Goal: Task Accomplishment & Management: Use online tool/utility

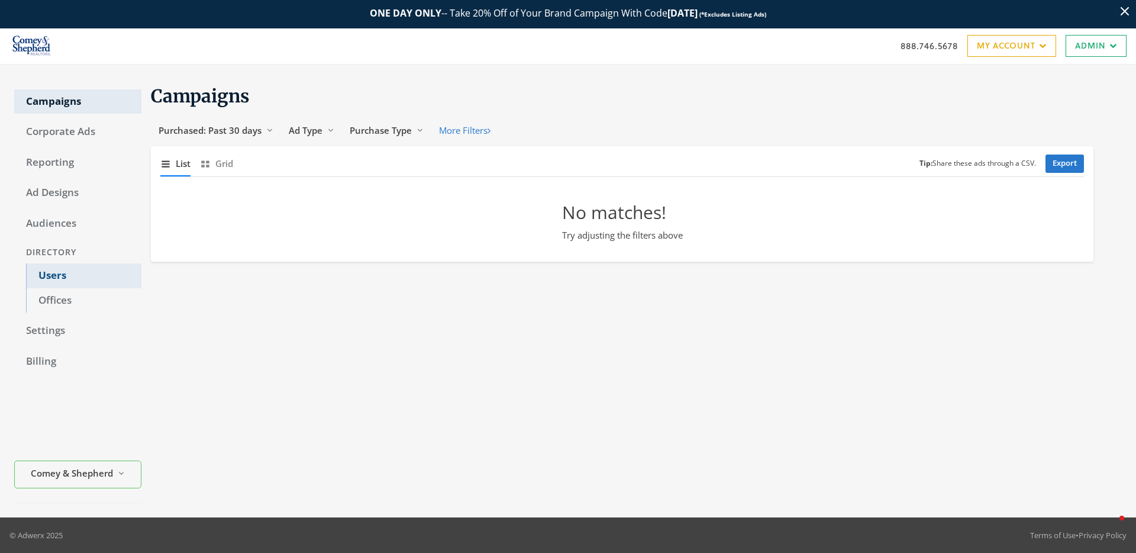
click at [72, 280] on link "Users" at bounding box center [83, 275] width 115 height 25
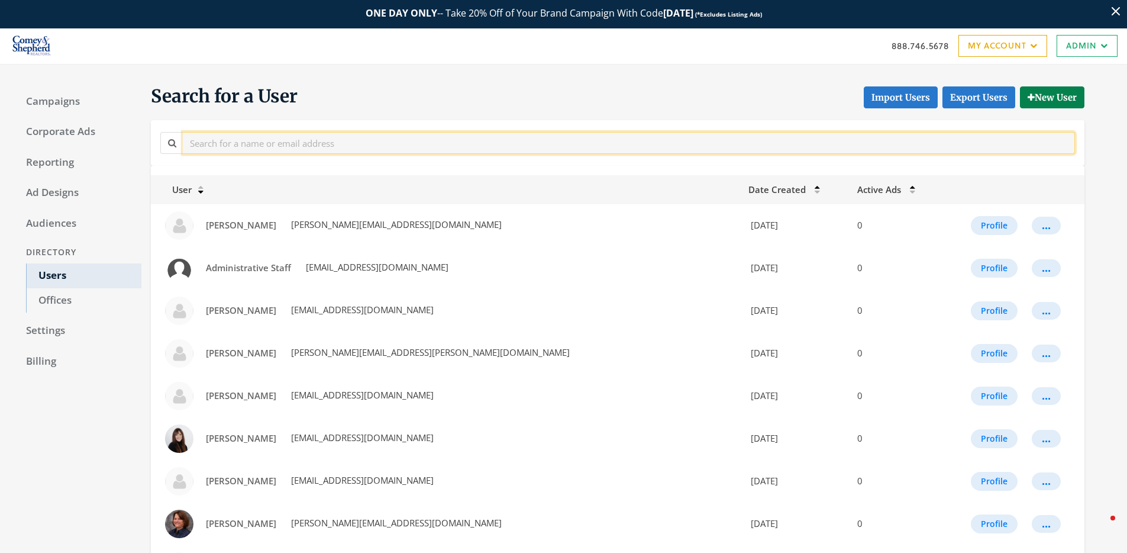
click at [246, 150] on input "text" at bounding box center [629, 143] width 892 height 22
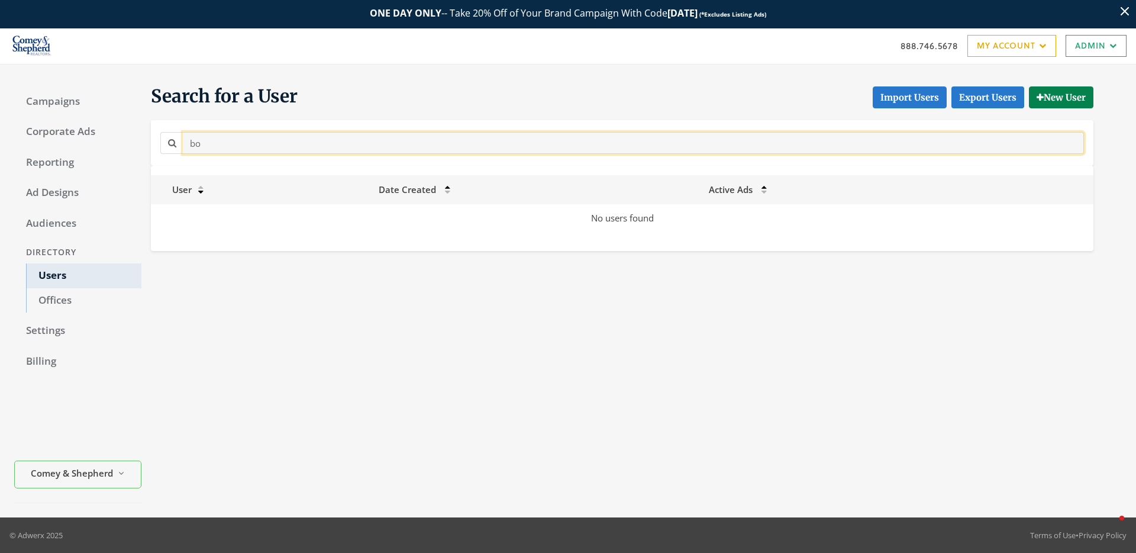
type input "b"
type input "e"
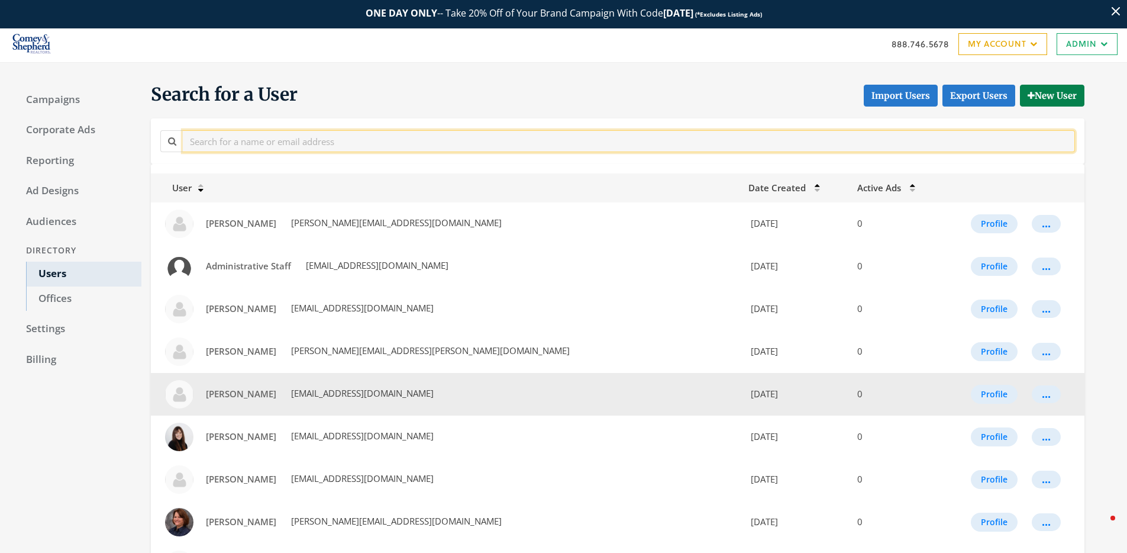
scroll to position [593, 0]
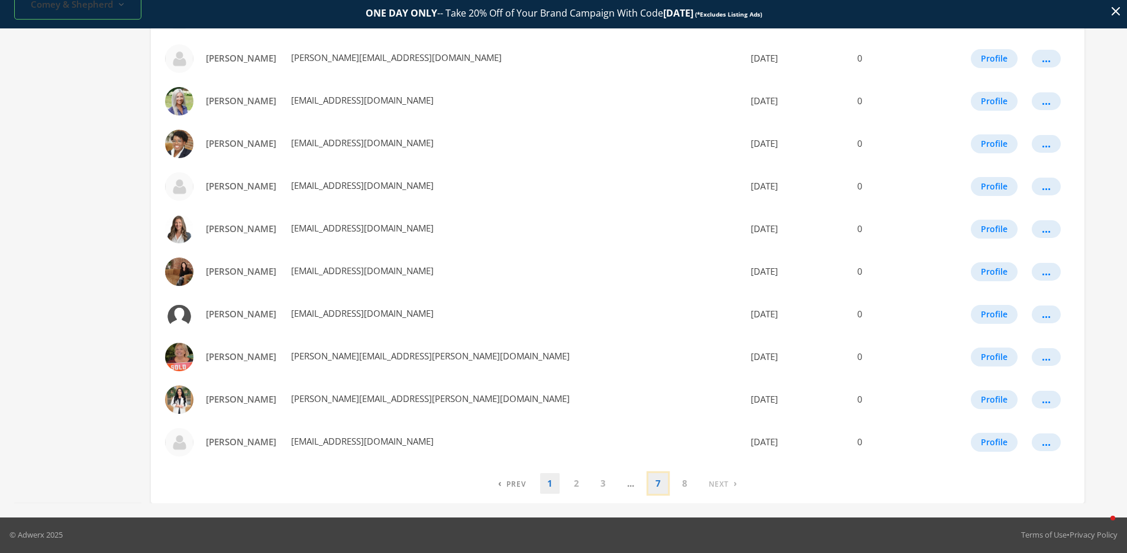
click at [659, 489] on link "7" at bounding box center [659, 483] width 20 height 21
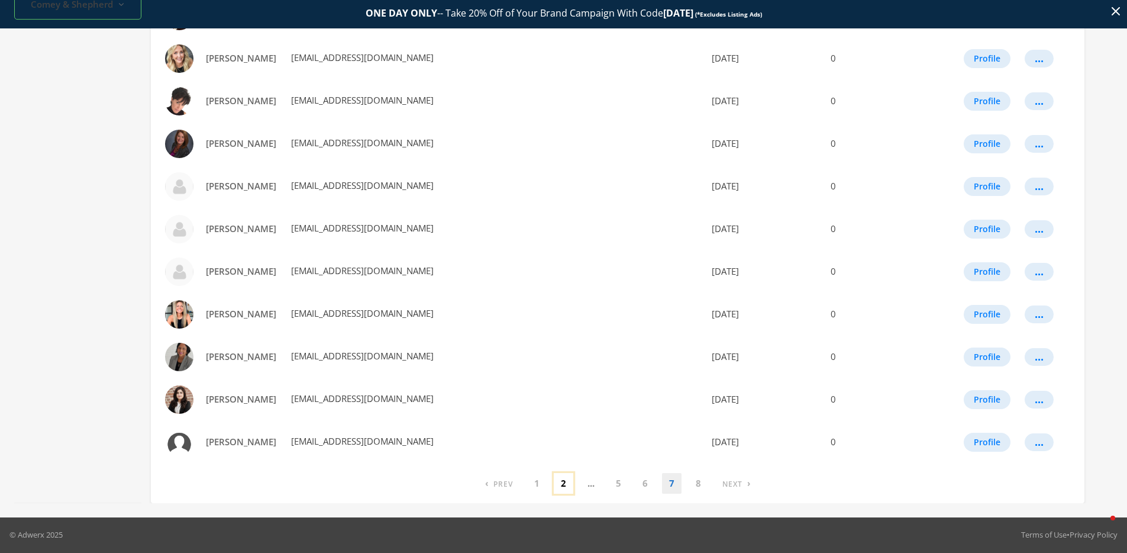
click at [564, 488] on link "2" at bounding box center [564, 483] width 20 height 21
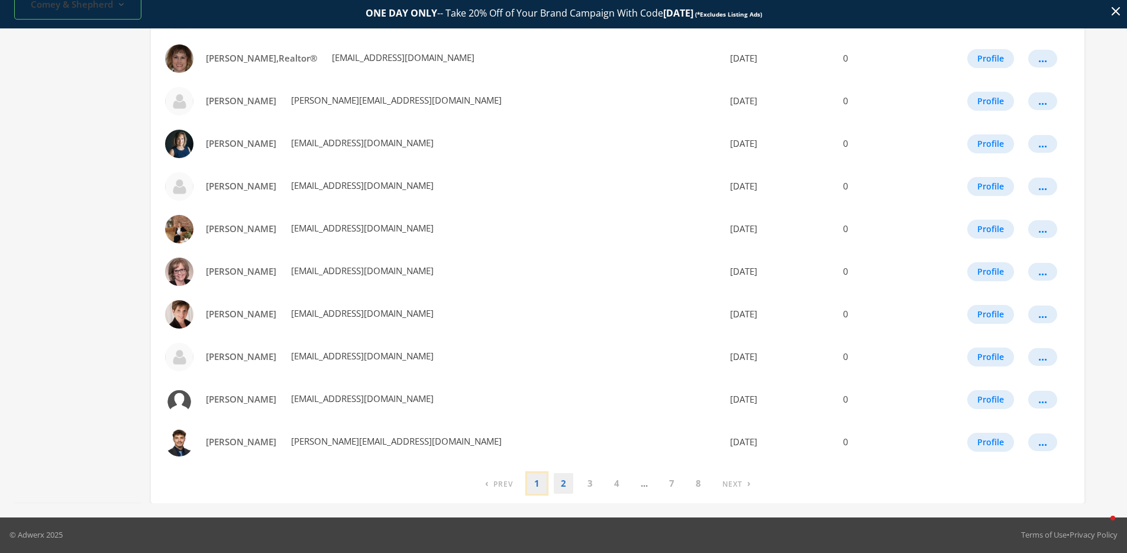
click at [540, 483] on link "1" at bounding box center [537, 483] width 20 height 21
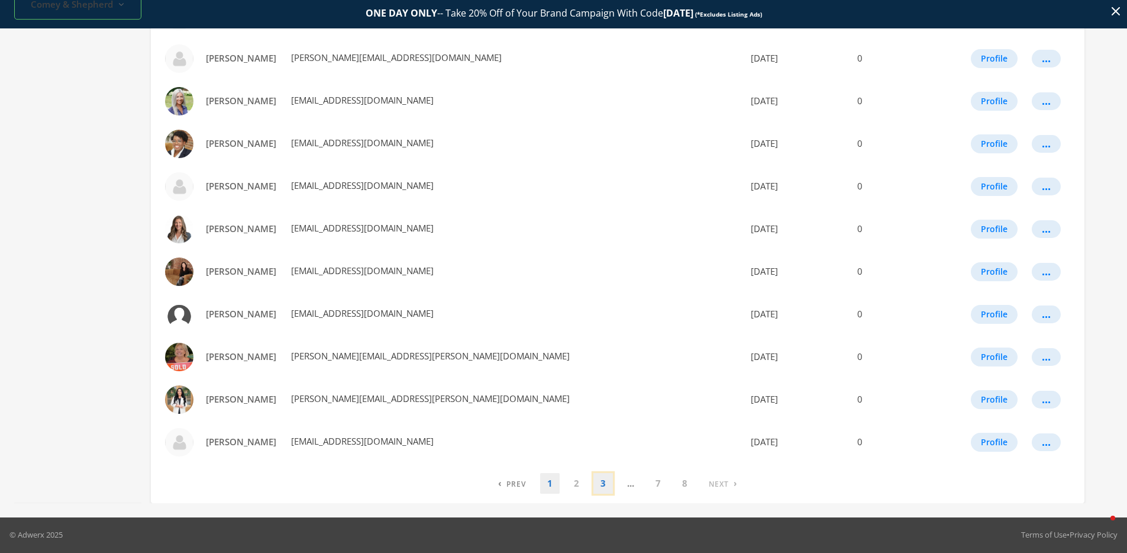
click at [599, 485] on link "3" at bounding box center [603, 483] width 20 height 21
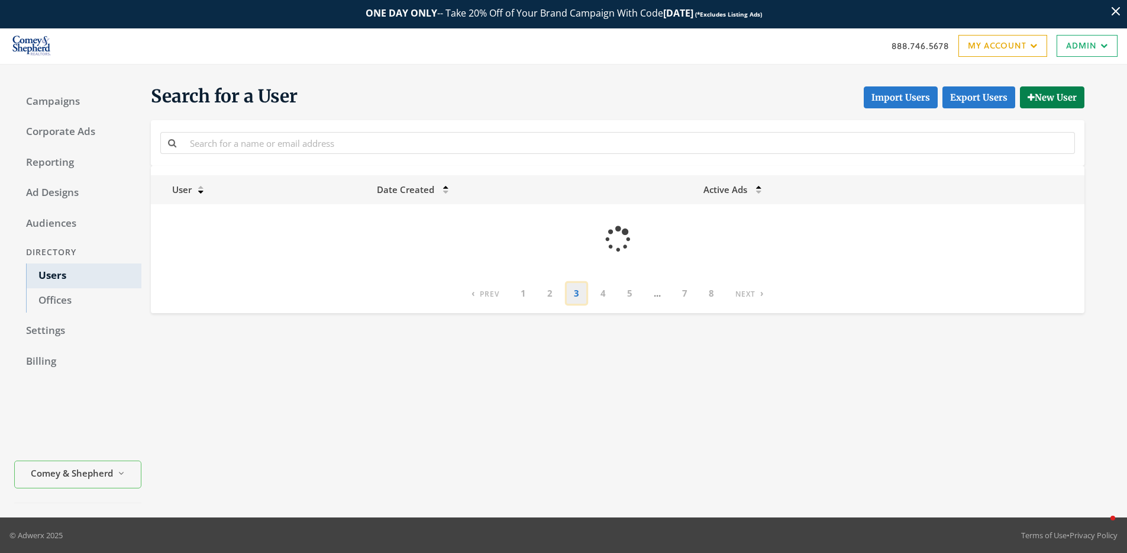
scroll to position [0, 0]
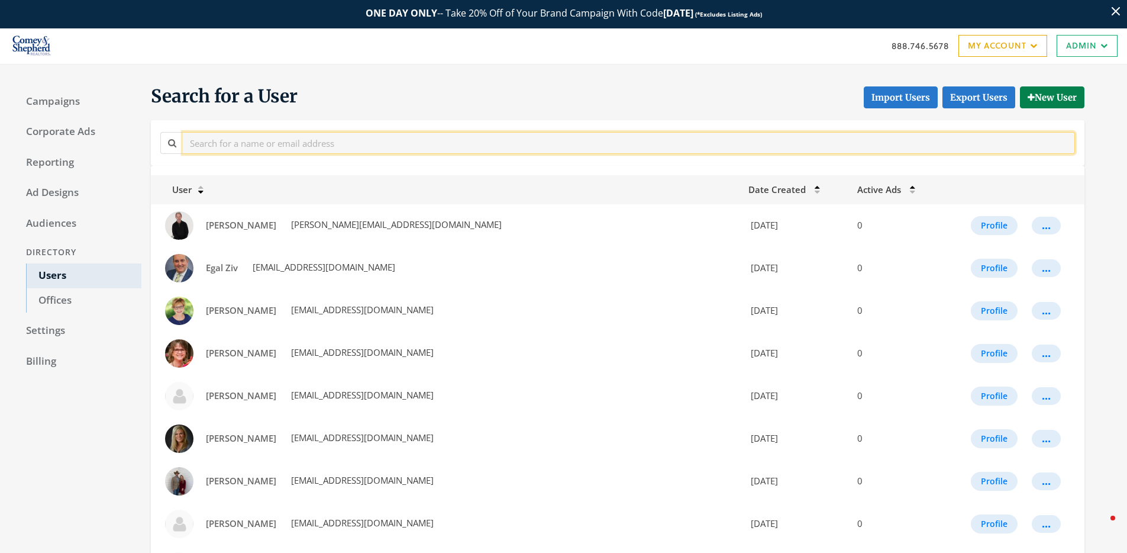
drag, startPoint x: 296, startPoint y: 143, endPoint x: 309, endPoint y: 129, distance: 19.7
click at [297, 141] on input "text" at bounding box center [629, 143] width 892 height 22
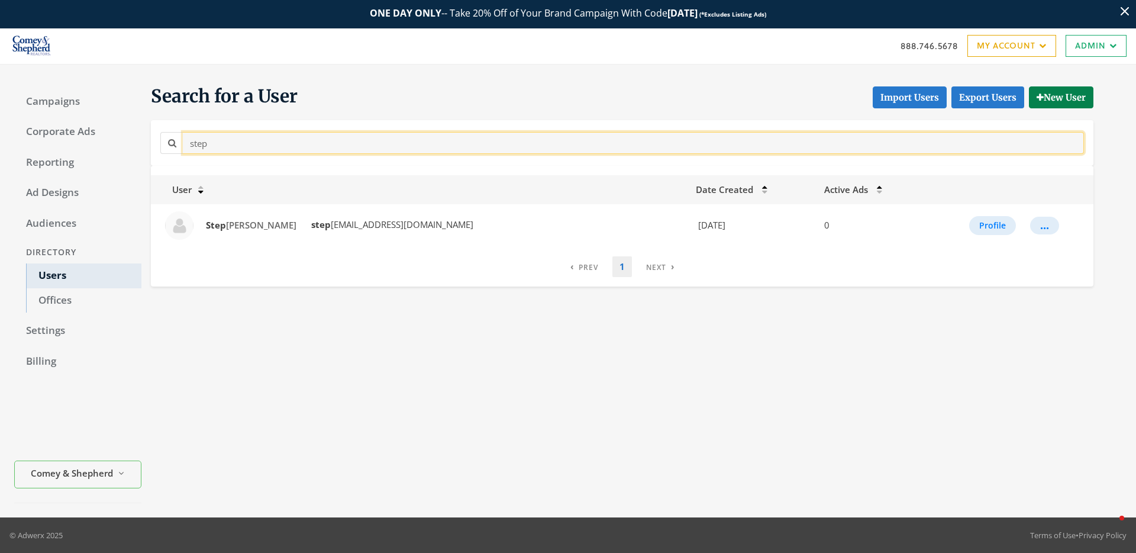
drag, startPoint x: 253, startPoint y: 147, endPoint x: 175, endPoint y: 150, distance: 78.2
click at [175, 150] on div "step" at bounding box center [622, 143] width 924 height 22
type input "s"
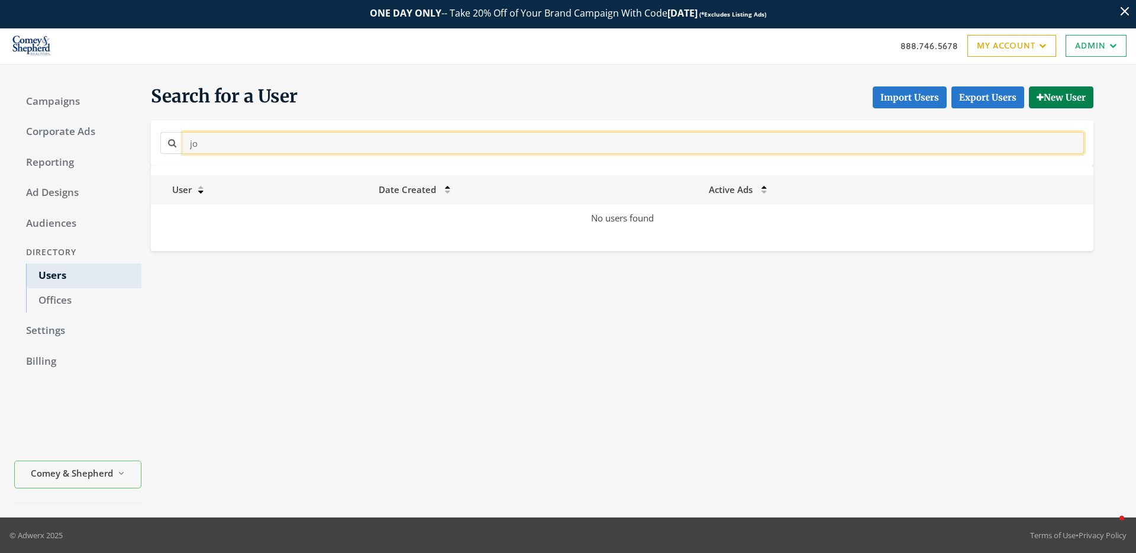
type input "j"
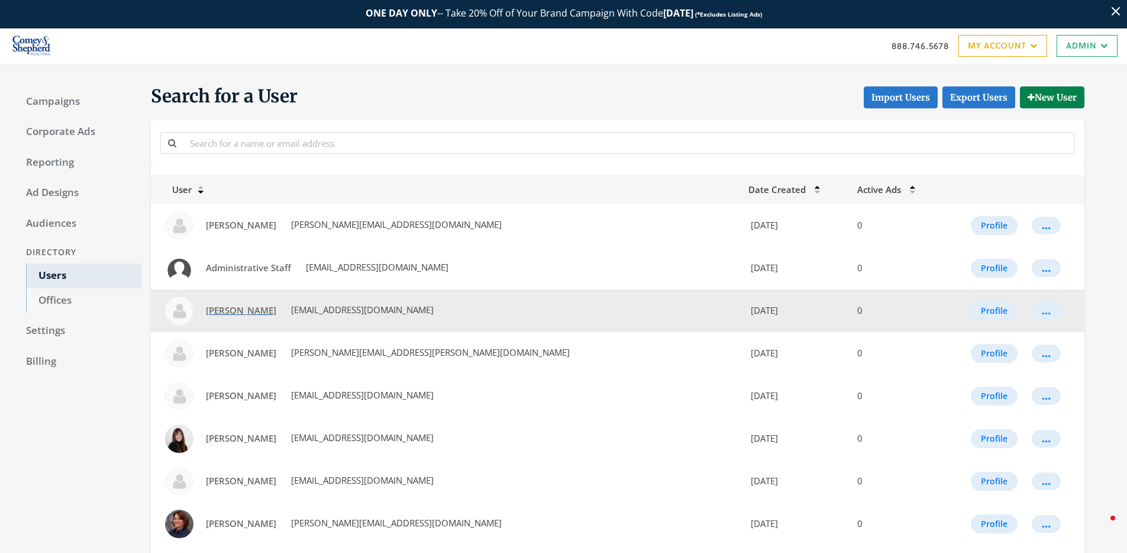
click at [237, 312] on span "[PERSON_NAME]" at bounding box center [241, 310] width 70 height 12
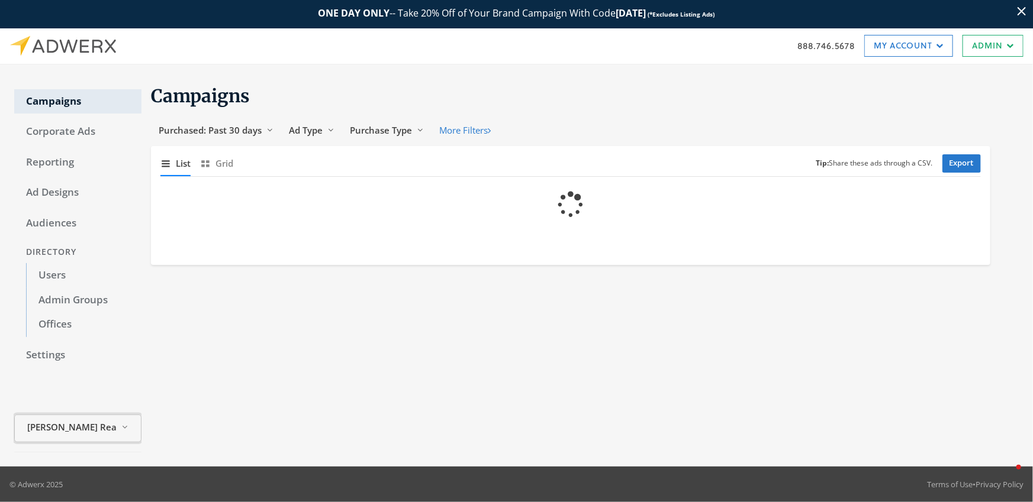
click at [77, 430] on span "[PERSON_NAME] Realty" at bounding box center [72, 428] width 89 height 14
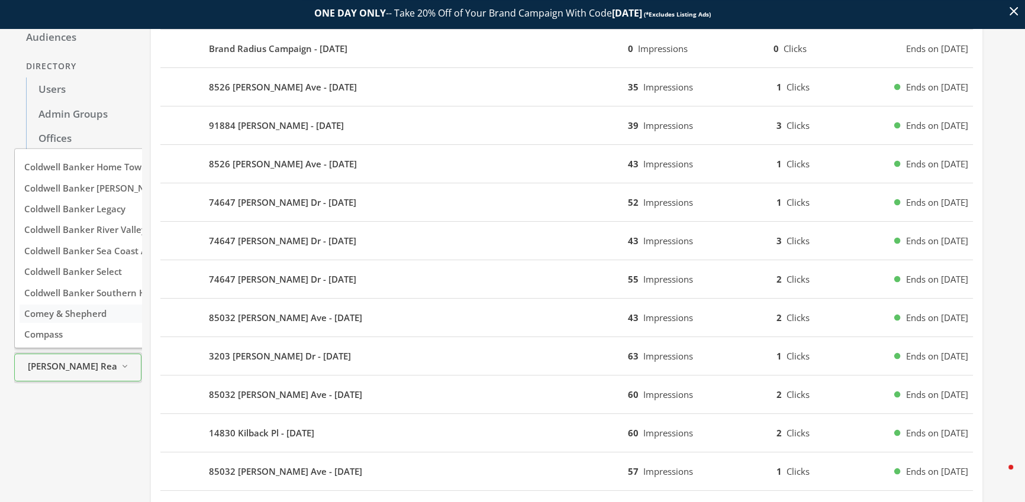
scroll to position [2092, 0]
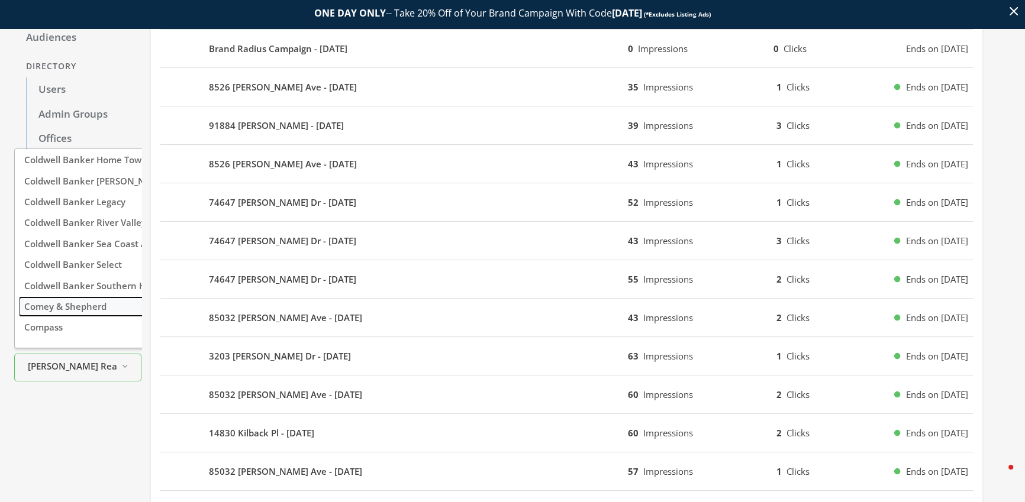
click at [63, 301] on span "Comey & Shepherd" at bounding box center [65, 307] width 82 height 12
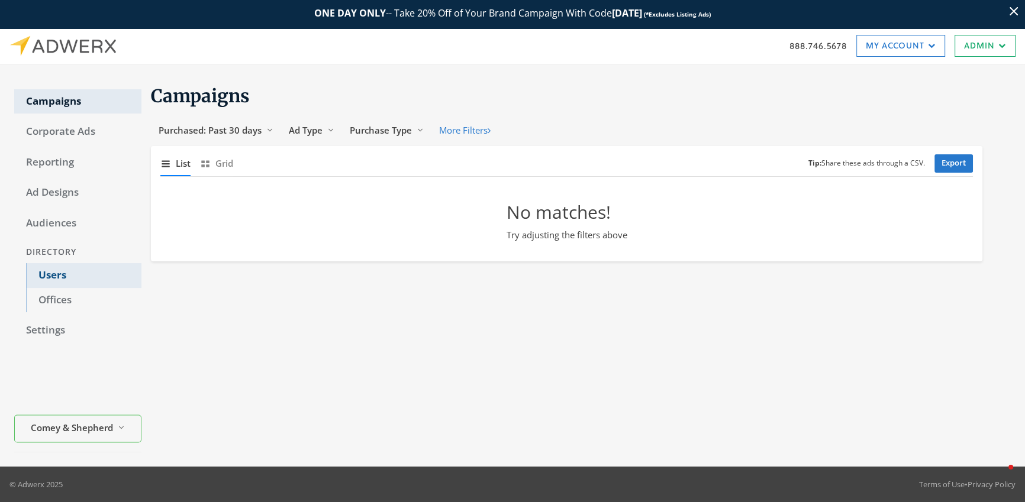
scroll to position [0, 0]
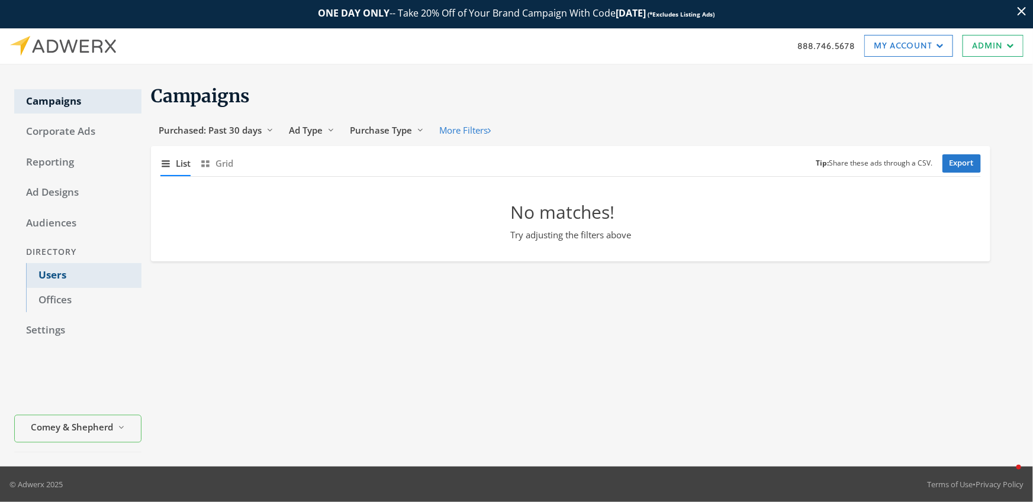
click at [63, 264] on link "Users" at bounding box center [83, 275] width 115 height 25
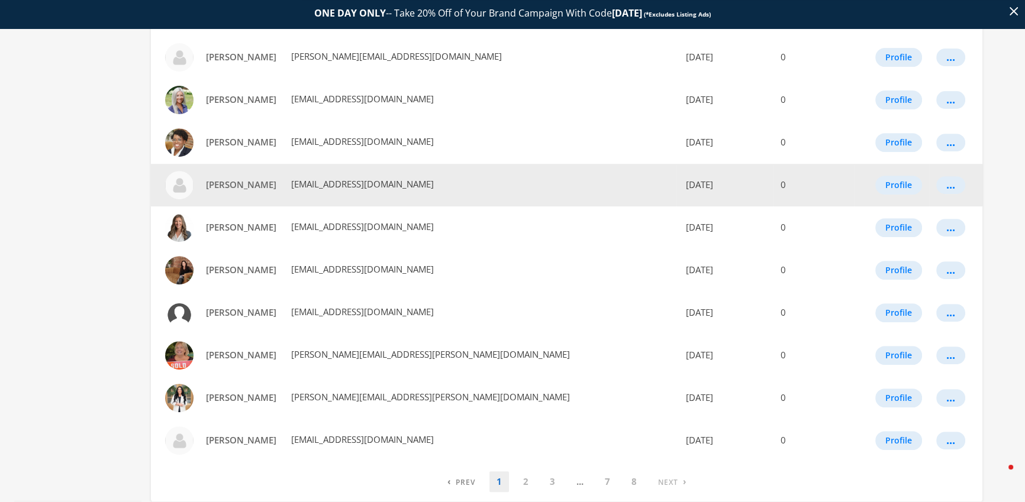
scroll to position [642, 0]
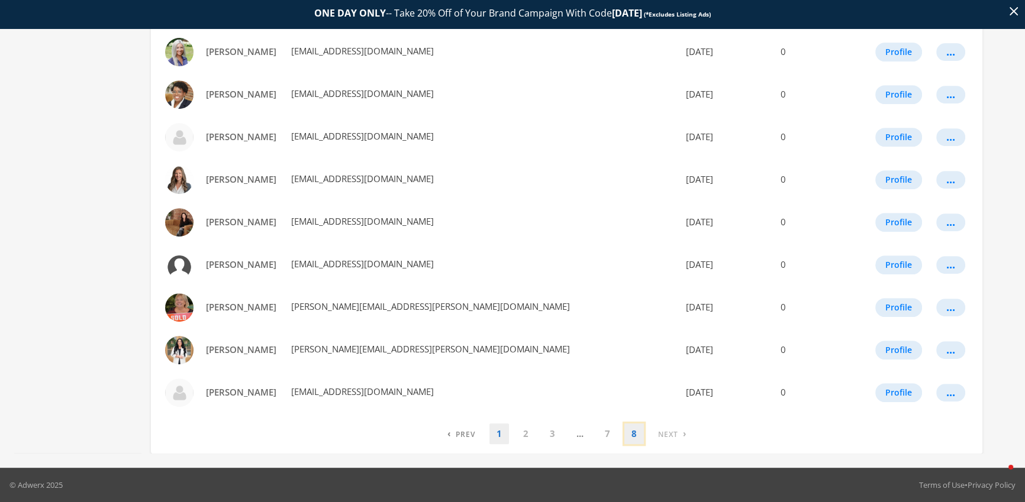
click at [636, 430] on link "8" at bounding box center [634, 434] width 20 height 21
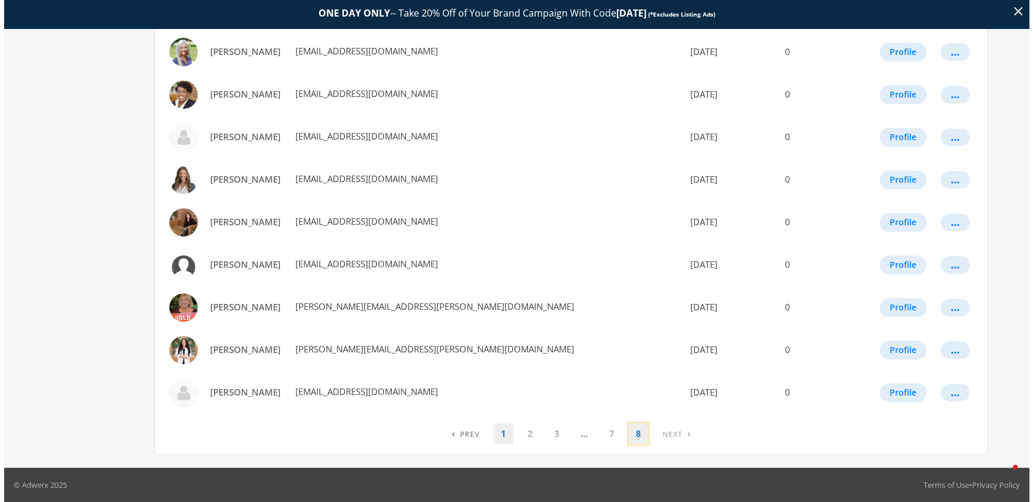
scroll to position [0, 0]
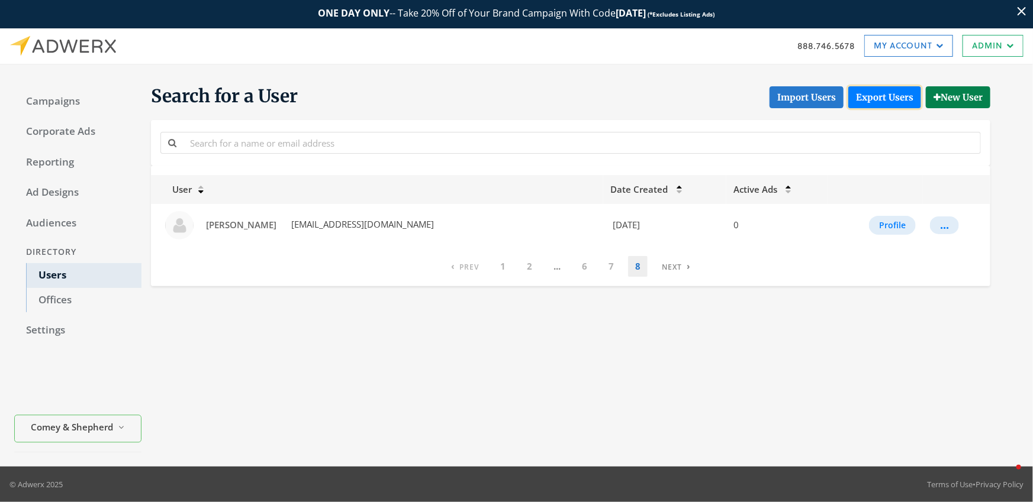
click at [880, 105] on link "Export Users" at bounding box center [884, 97] width 73 height 22
